Goal: Task Accomplishment & Management: Manage account settings

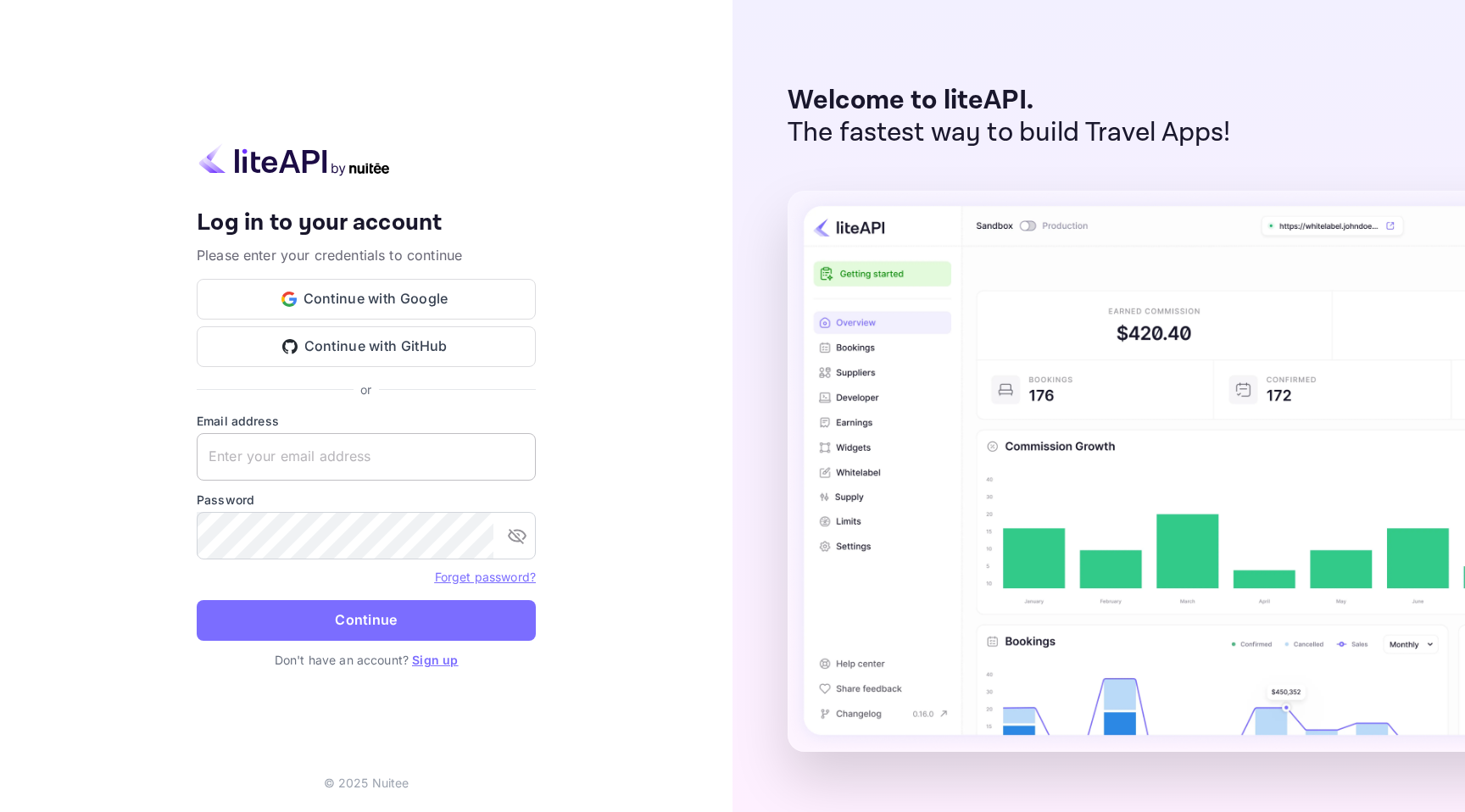
click at [368, 464] on input "text" at bounding box center [366, 457] width 339 height 48
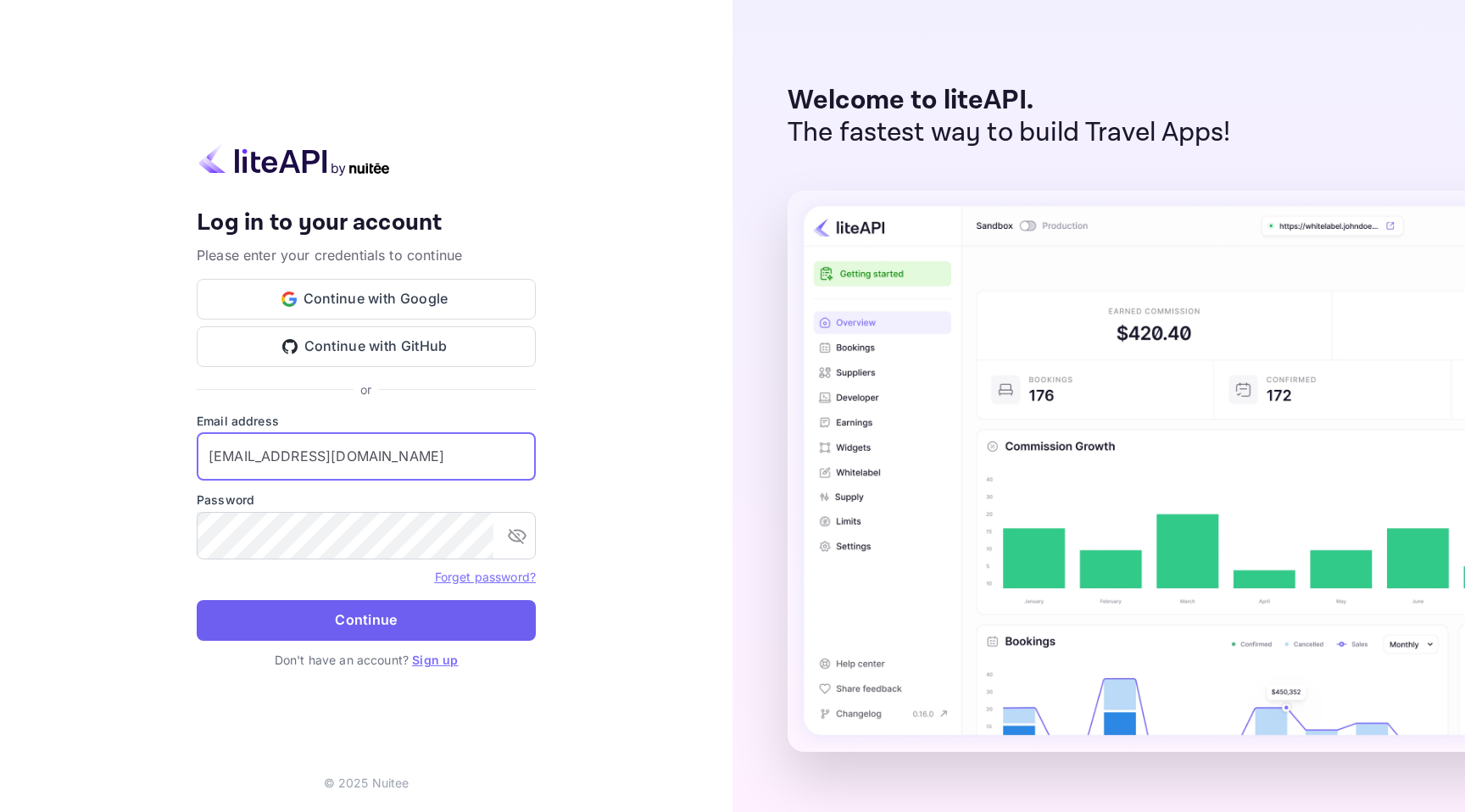
click at [435, 614] on button "Continue" at bounding box center [366, 620] width 339 height 41
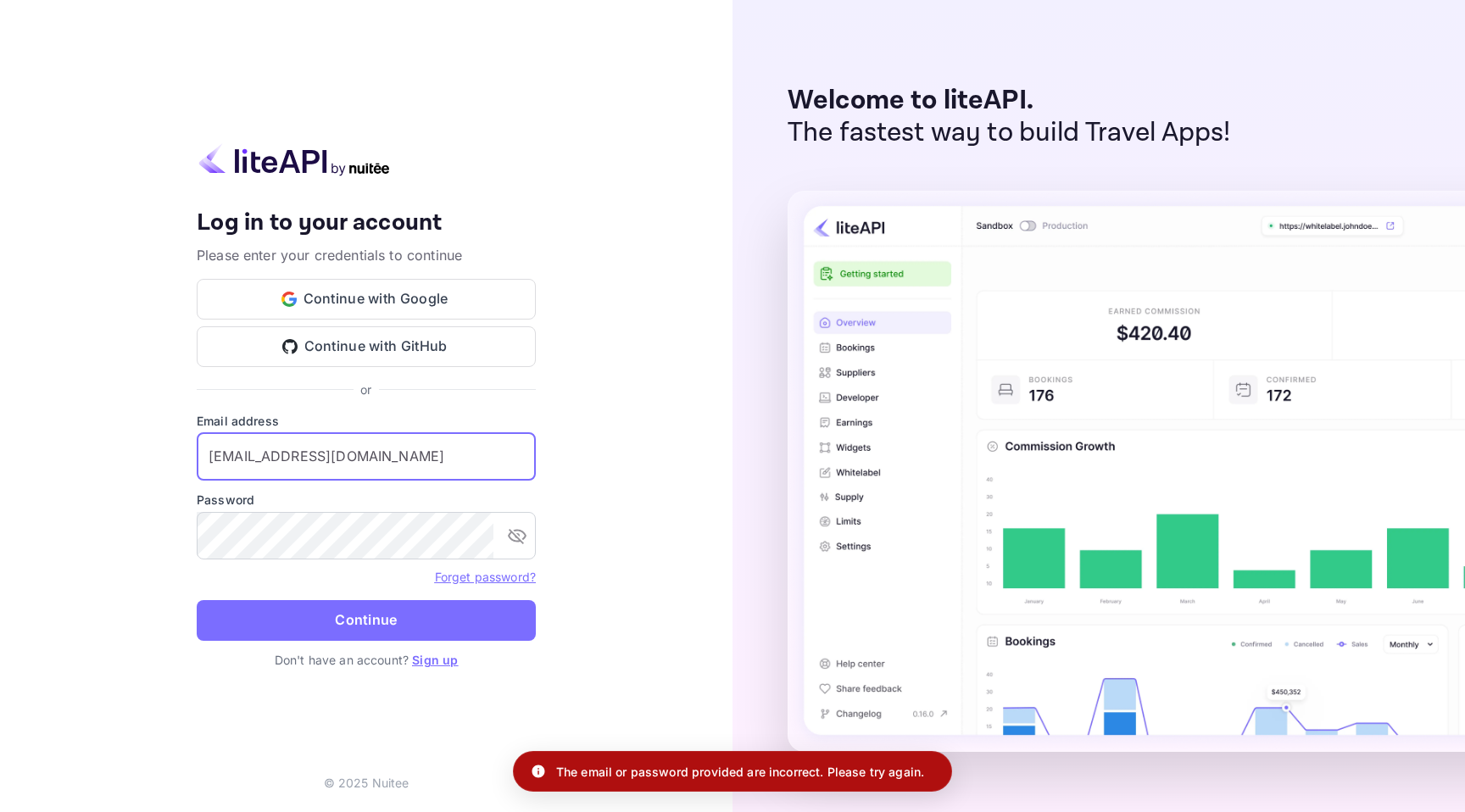
click at [355, 467] on input "[EMAIL_ADDRESS][DOMAIN_NAME]" at bounding box center [366, 457] width 339 height 48
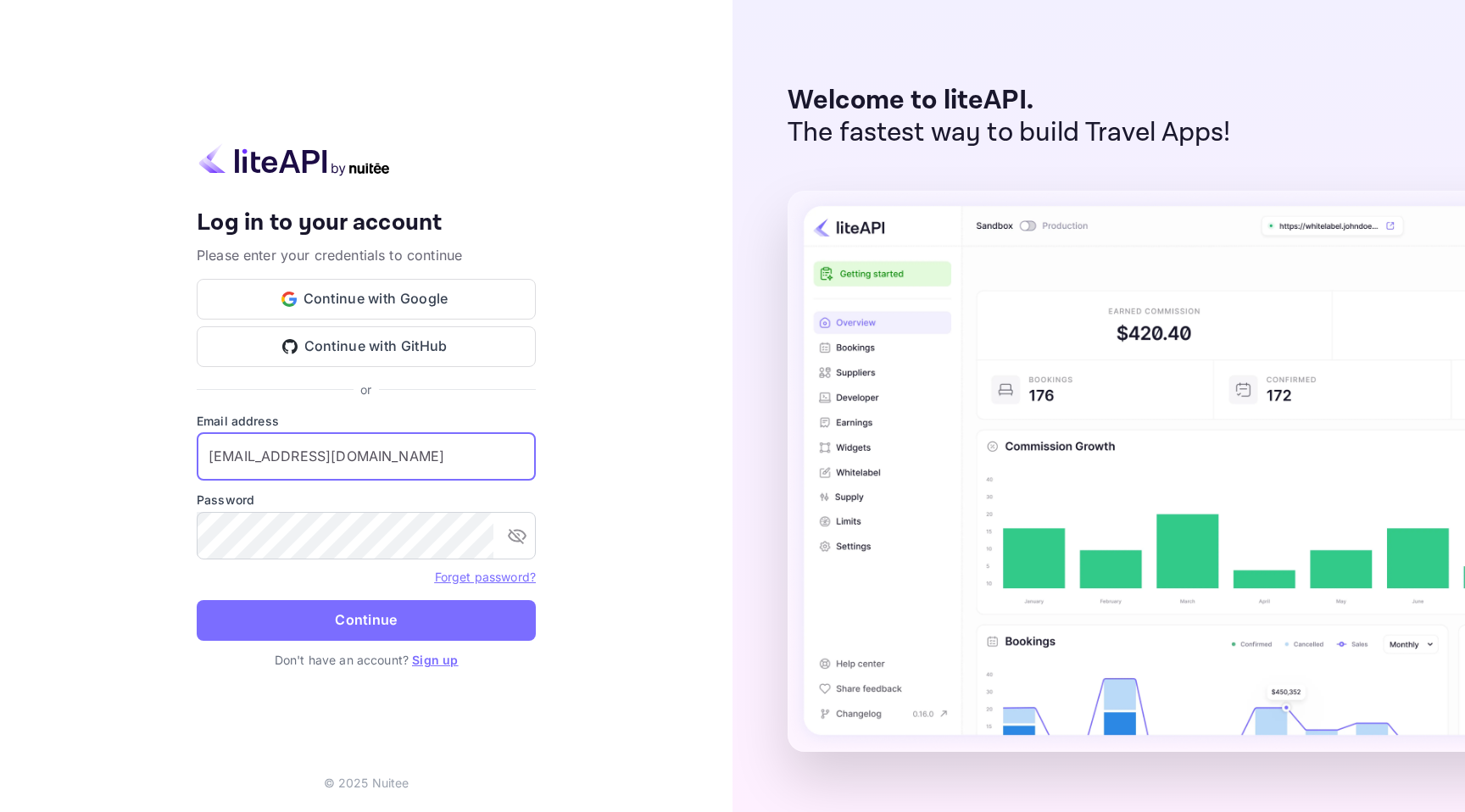
type input "a"
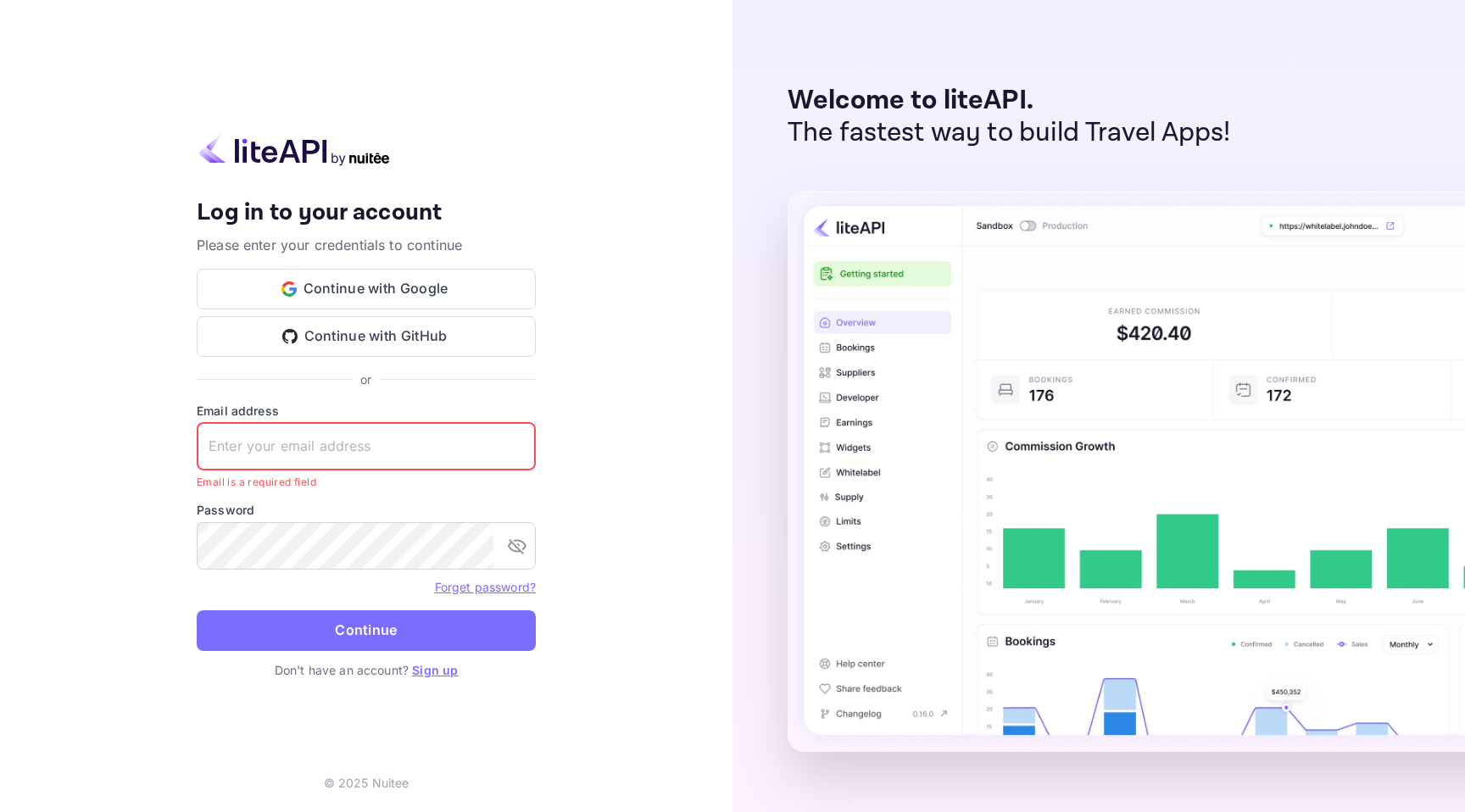
type input "s"
type input "a"
type input "[PERSON_NAME][EMAIL_ADDRESS][DOMAIN_NAME]"
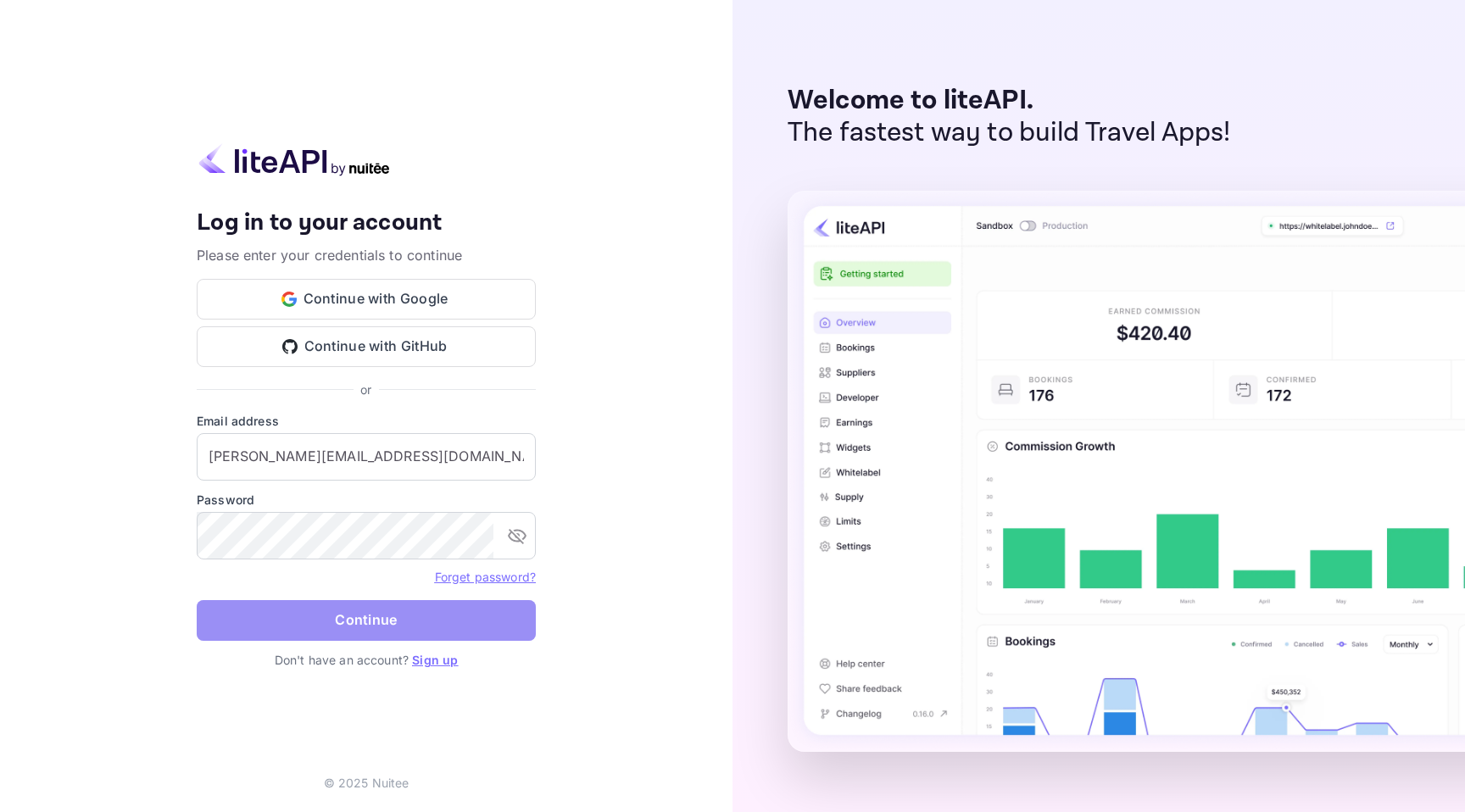
click at [411, 604] on button "Continue" at bounding box center [366, 620] width 339 height 41
